Goal: Task Accomplishment & Management: Complete application form

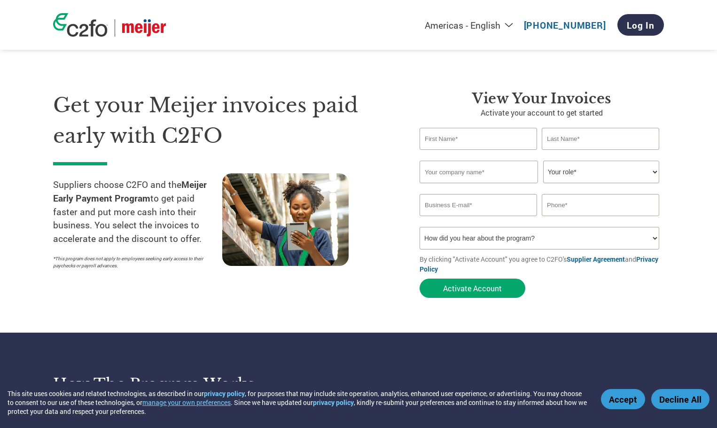
click at [476, 146] on input "text" at bounding box center [479, 139] width 118 height 22
click at [486, 169] on input "text" at bounding box center [479, 172] width 118 height 23
type input "Lemme"
click at [655, 173] on select "Your role* CFO Controller Credit Manager Finance Director Treasurer CEO Preside…" at bounding box center [601, 172] width 116 height 23
select select "CONTROLLER"
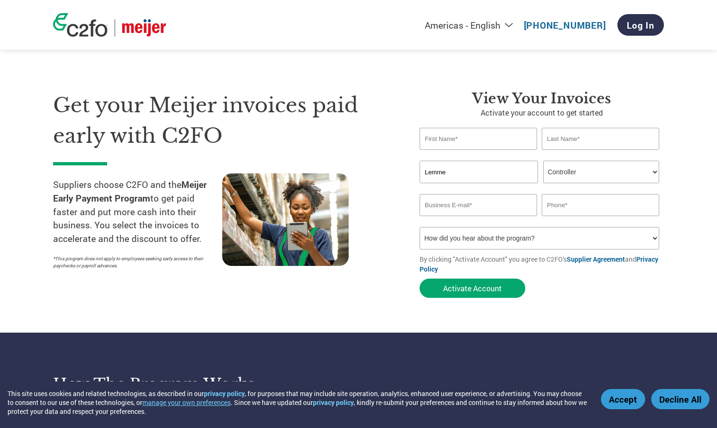
click at [543, 161] on select "Your role* CFO Controller Credit Manager Finance Director Treasurer CEO Preside…" at bounding box center [601, 172] width 116 height 23
click at [474, 212] on input "email" at bounding box center [479, 205] width 118 height 22
click at [476, 141] on input "text" at bounding box center [479, 139] width 118 height 22
type input "Sarah"
type input "Dolan"
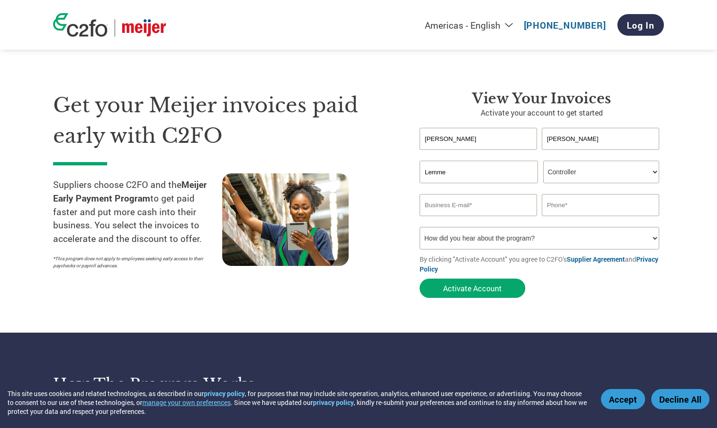
click at [608, 170] on select "Your role* CFO Controller Credit Manager Finance Director Treasurer CEO Preside…" at bounding box center [601, 172] width 116 height 23
select select "ACCOUNTING"
click at [543, 161] on select "Your role* CFO Controller Credit Manager Finance Director Treasurer CEO Preside…" at bounding box center [601, 172] width 116 height 23
click at [509, 212] on input "email" at bounding box center [479, 205] width 118 height 22
type input "sarah.dolan@lemmelive.com"
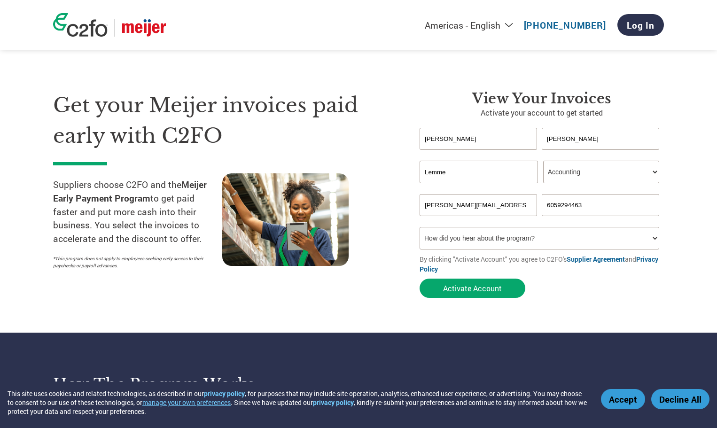
type input "6059294463"
click at [542, 232] on select "How did you hear about the program? Received a letter Email Social Media Online…" at bounding box center [540, 238] width 240 height 23
select select "Email"
click at [420, 227] on select "How did you hear about the program? Received a letter Email Social Media Online…" at bounding box center [540, 238] width 240 height 23
click at [487, 287] on button "Activate Account" at bounding box center [473, 288] width 106 height 19
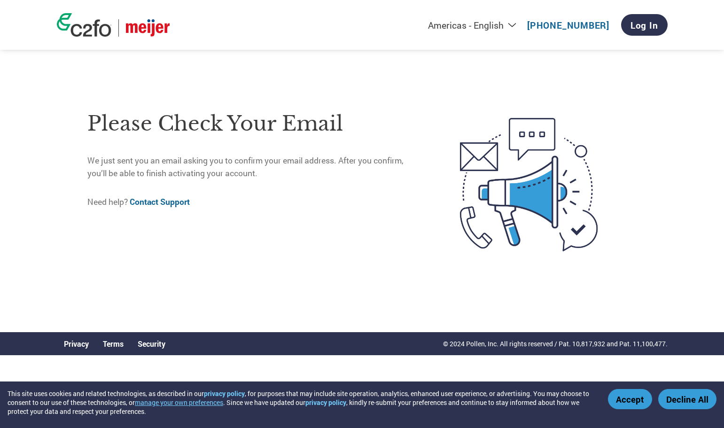
click at [637, 400] on button "Accept" at bounding box center [630, 399] width 44 height 20
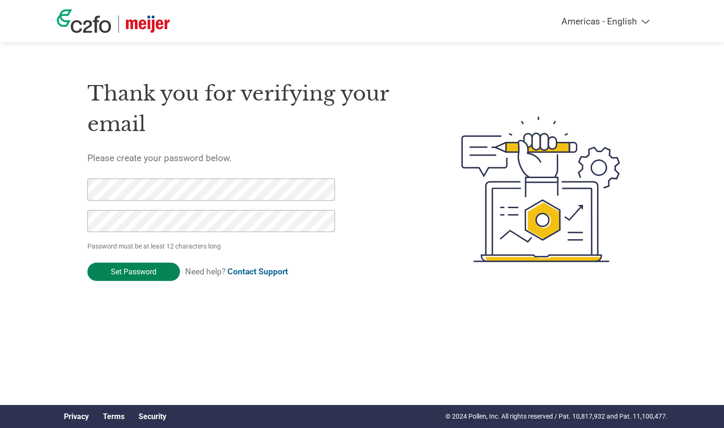
click at [153, 273] on input "Set Password" at bounding box center [133, 272] width 93 height 18
